Goal: Task Accomplishment & Management: Manage account settings

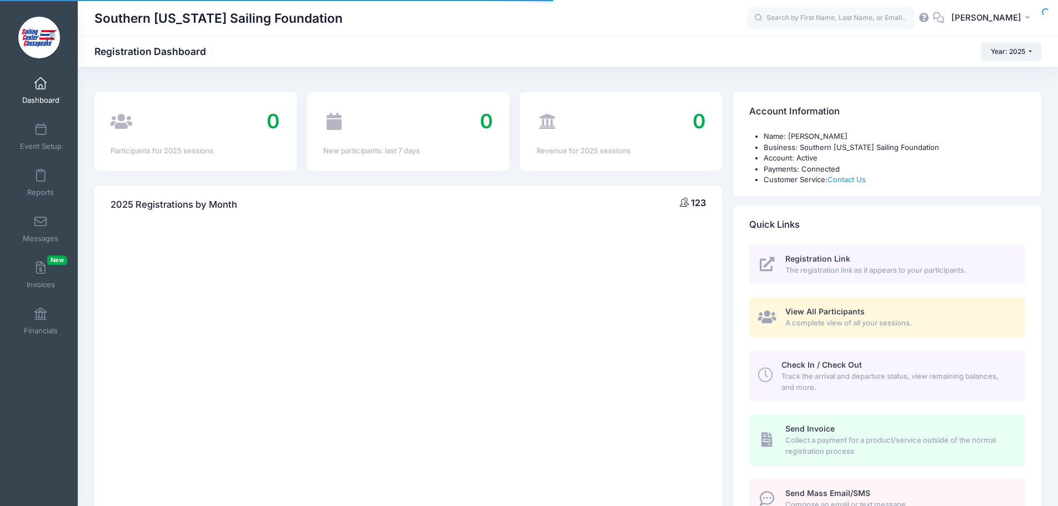
select select
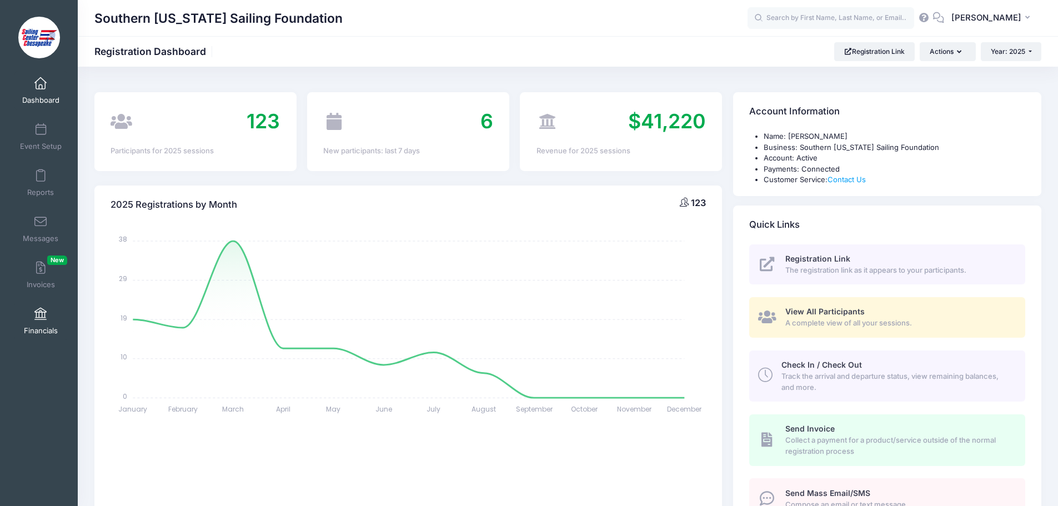
click at [37, 320] on link "Financials" at bounding box center [40, 320] width 53 height 39
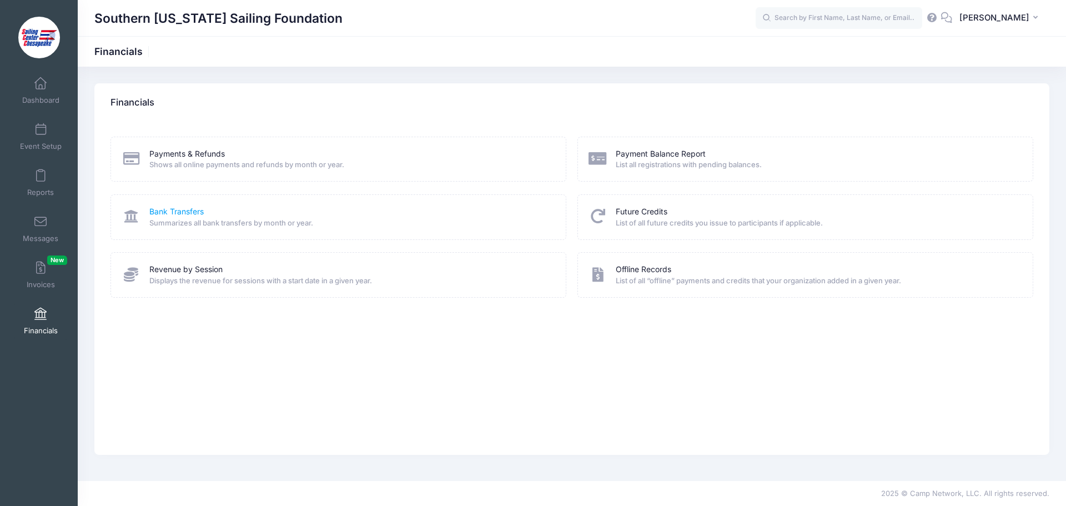
click at [177, 209] on link "Bank Transfers" at bounding box center [176, 212] width 54 height 12
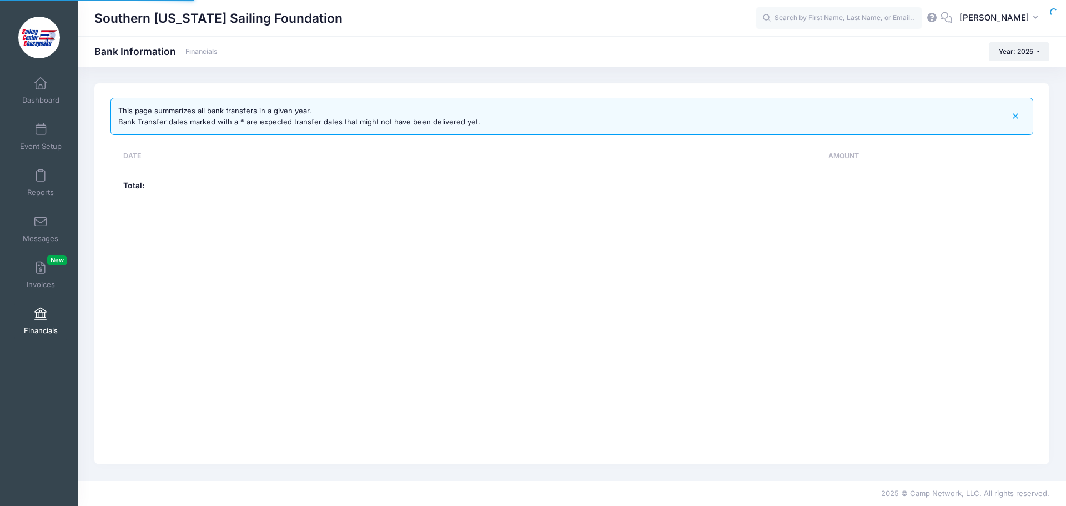
select select "10"
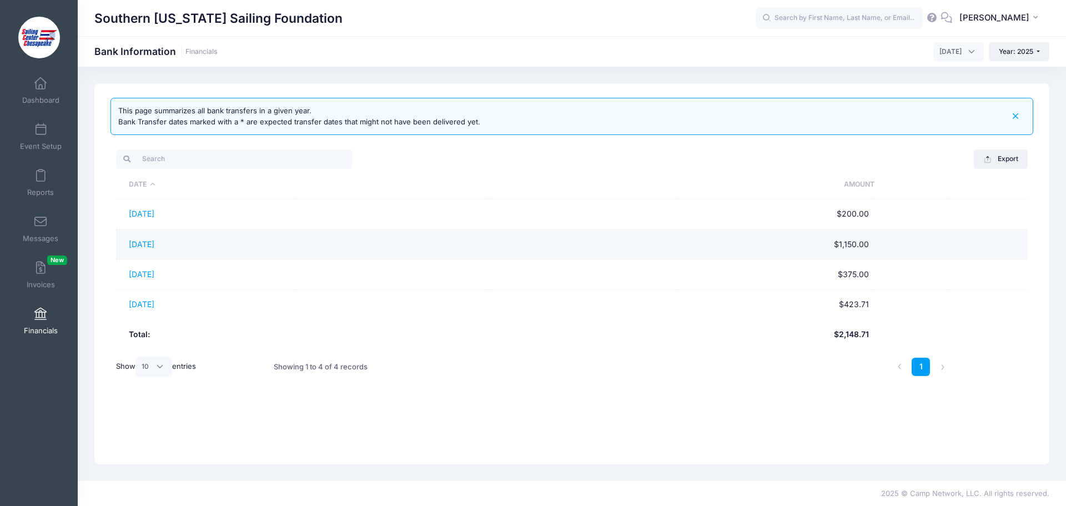
click at [713, 243] on td "$1,150.00" at bounding box center [680, 244] width 389 height 30
click at [151, 243] on link "08/12/2025" at bounding box center [142, 243] width 26 height 9
